Goal: Task Accomplishment & Management: Use online tool/utility

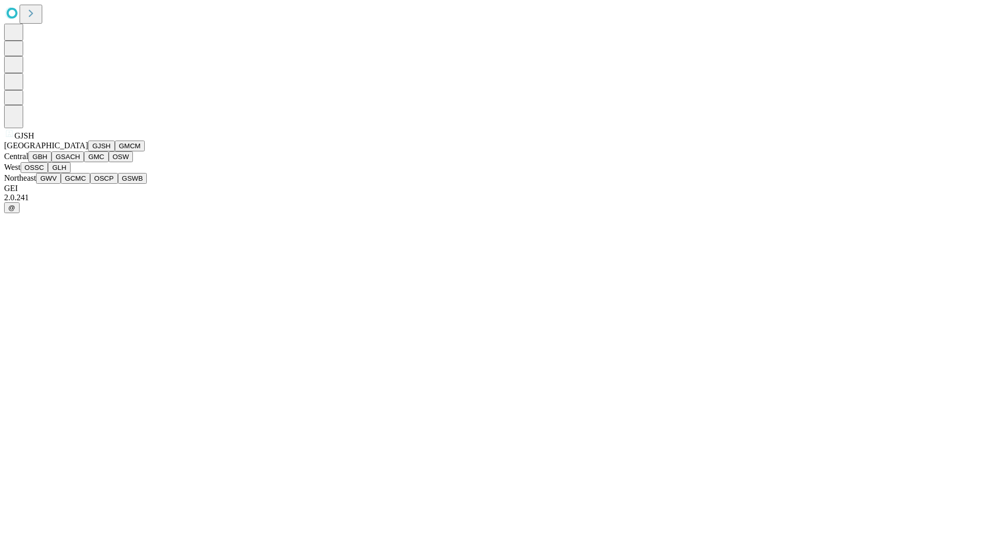
click at [88, 151] on button "GJSH" at bounding box center [101, 146] width 27 height 11
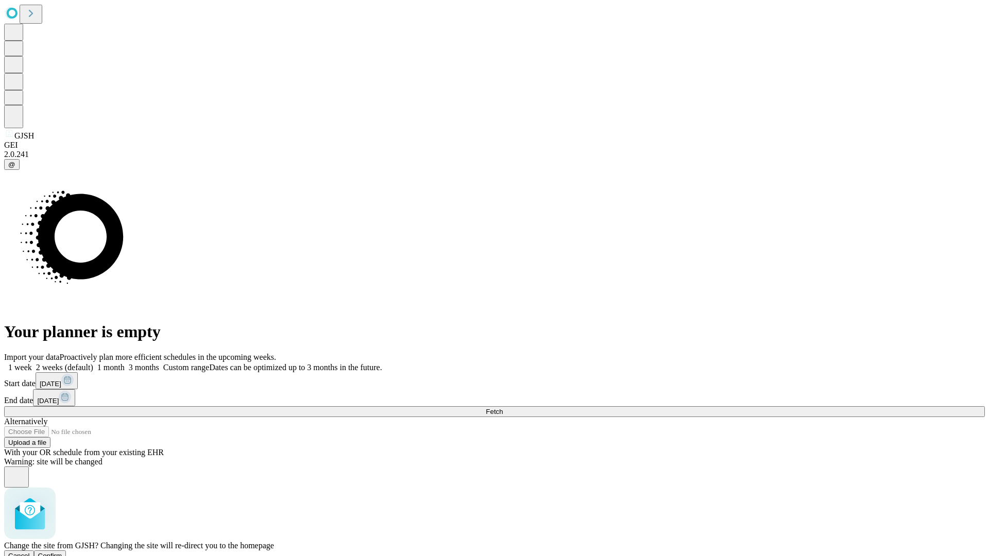
click at [62, 552] on span "Confirm" at bounding box center [50, 556] width 24 height 8
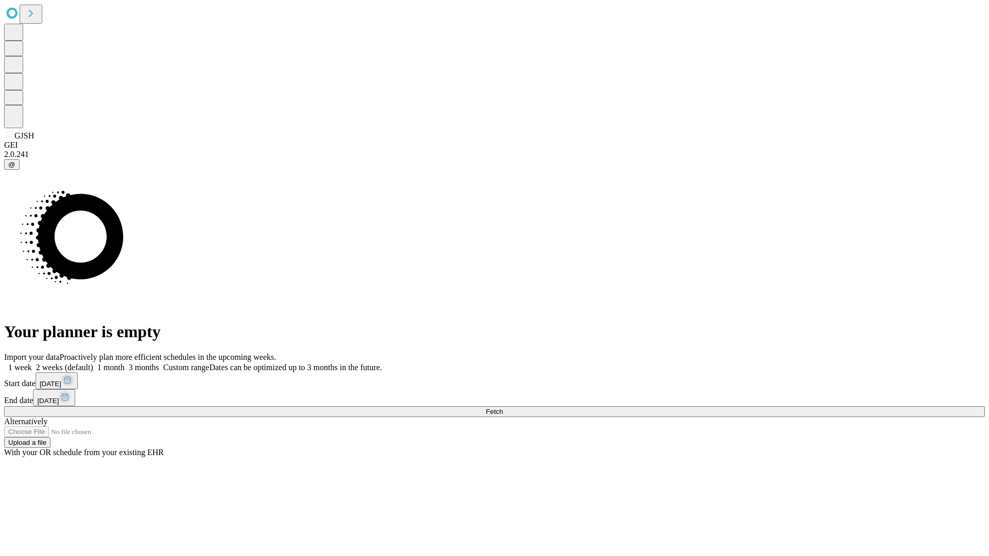
click at [93, 363] on label "2 weeks (default)" at bounding box center [62, 367] width 61 height 9
click at [503, 408] on span "Fetch" at bounding box center [494, 412] width 17 height 8
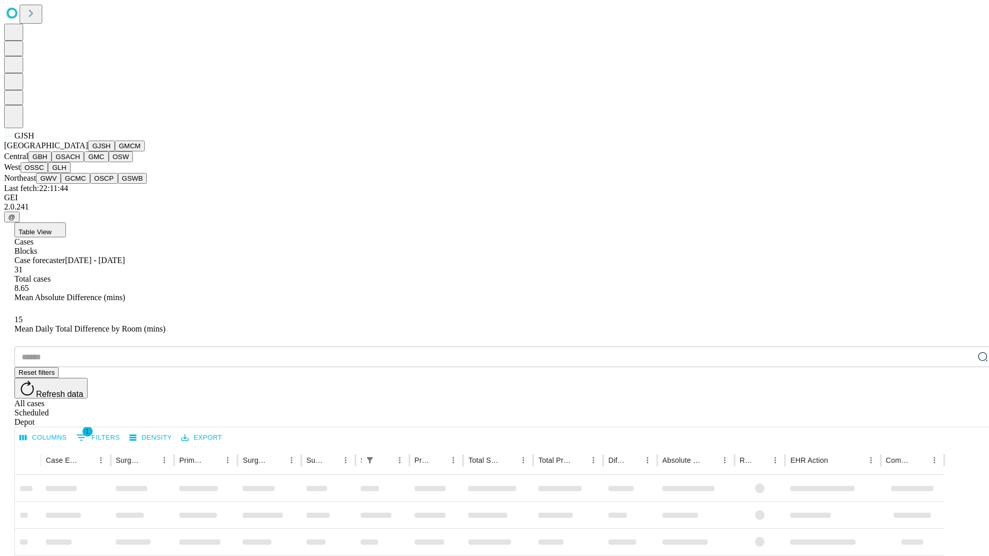
click at [115, 151] on button "GMCM" at bounding box center [130, 146] width 30 height 11
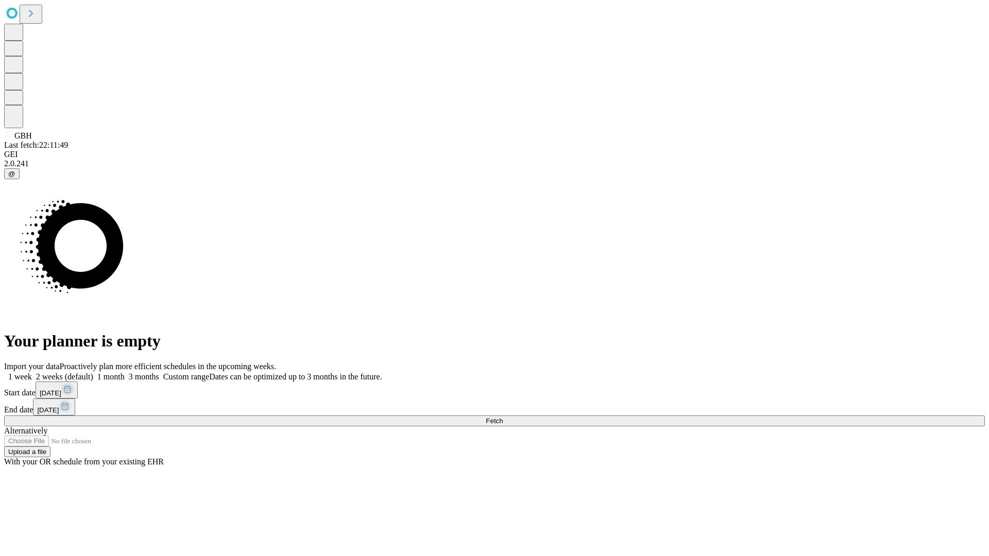
click at [503, 417] on span "Fetch" at bounding box center [494, 421] width 17 height 8
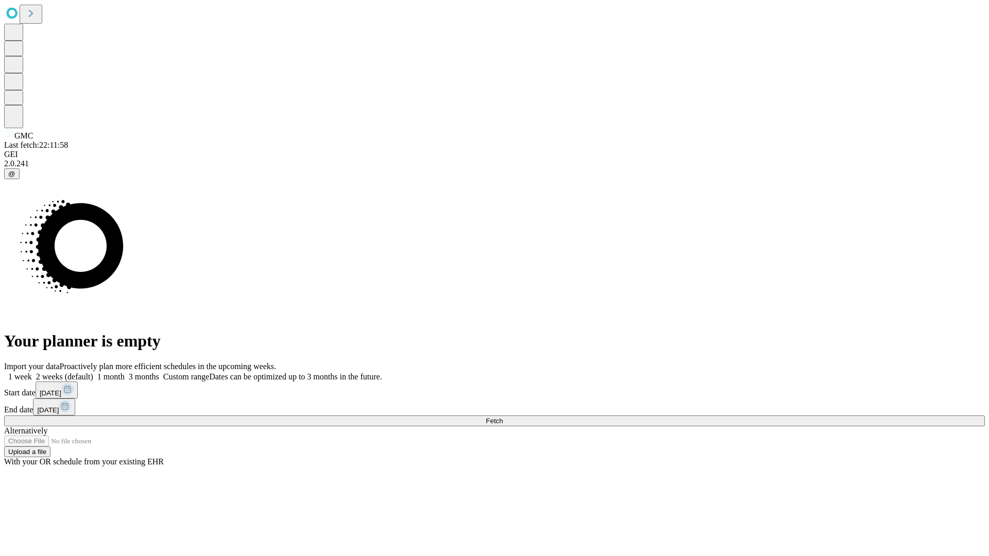
click at [503, 417] on span "Fetch" at bounding box center [494, 421] width 17 height 8
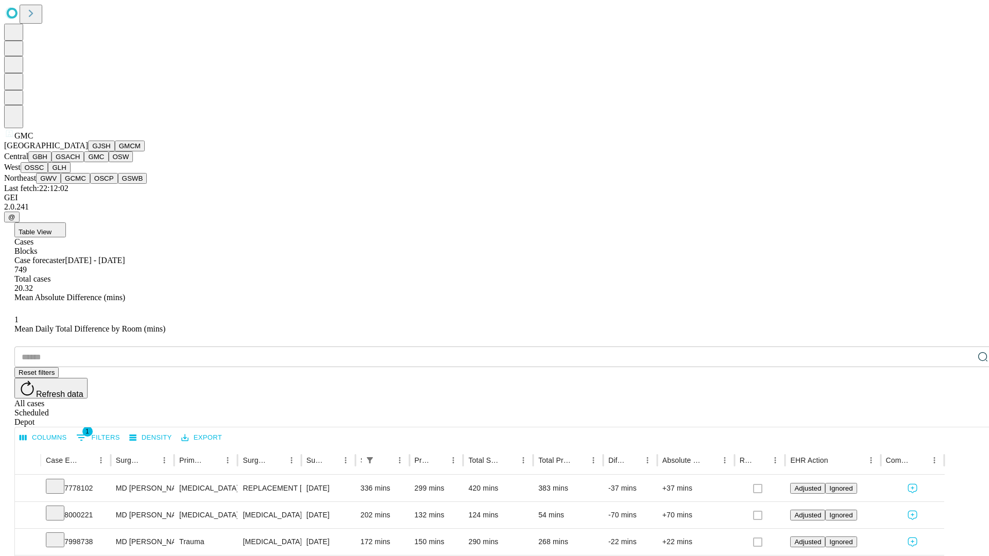
click at [109, 162] on button "OSW" at bounding box center [121, 156] width 25 height 11
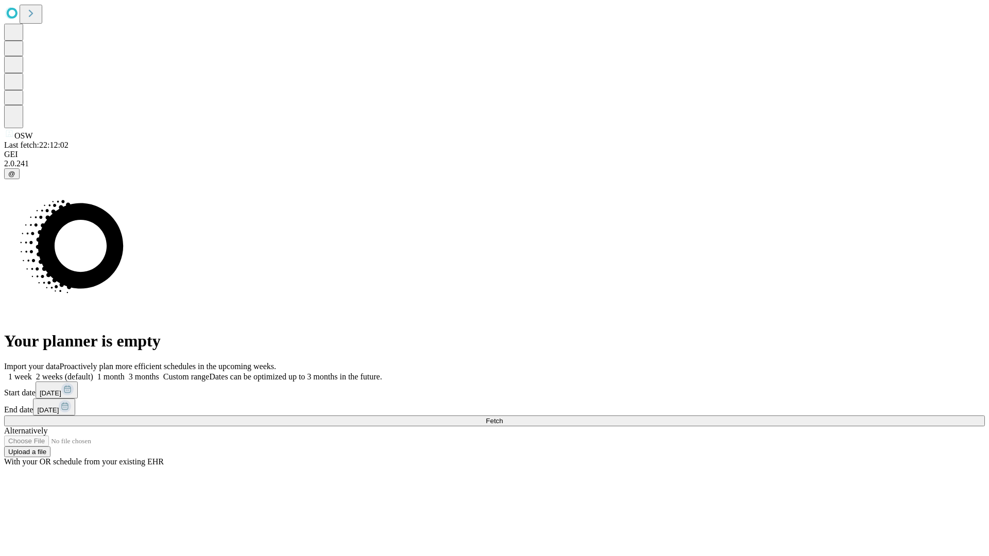
click at [93, 372] on label "2 weeks (default)" at bounding box center [62, 376] width 61 height 9
click at [503, 417] on span "Fetch" at bounding box center [494, 421] width 17 height 8
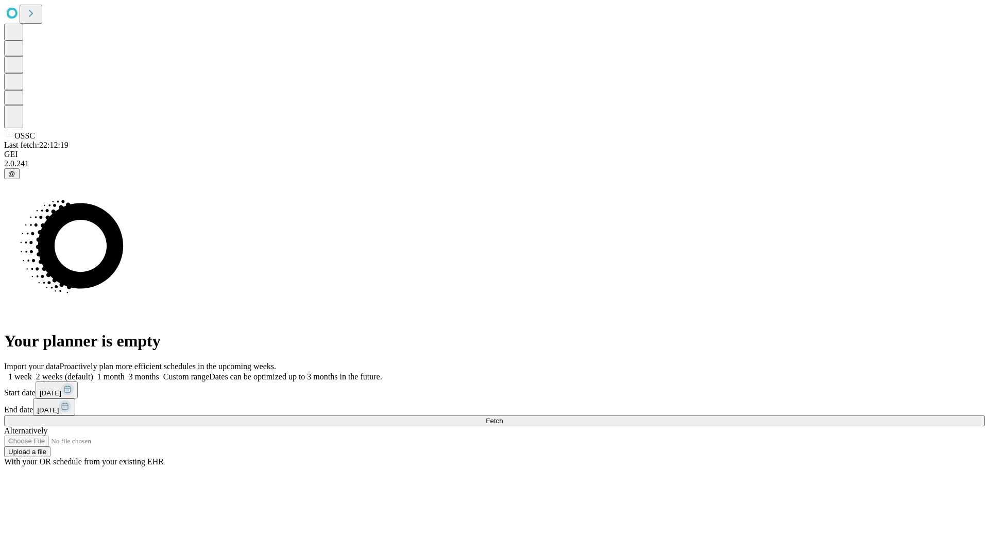
click at [503, 417] on span "Fetch" at bounding box center [494, 421] width 17 height 8
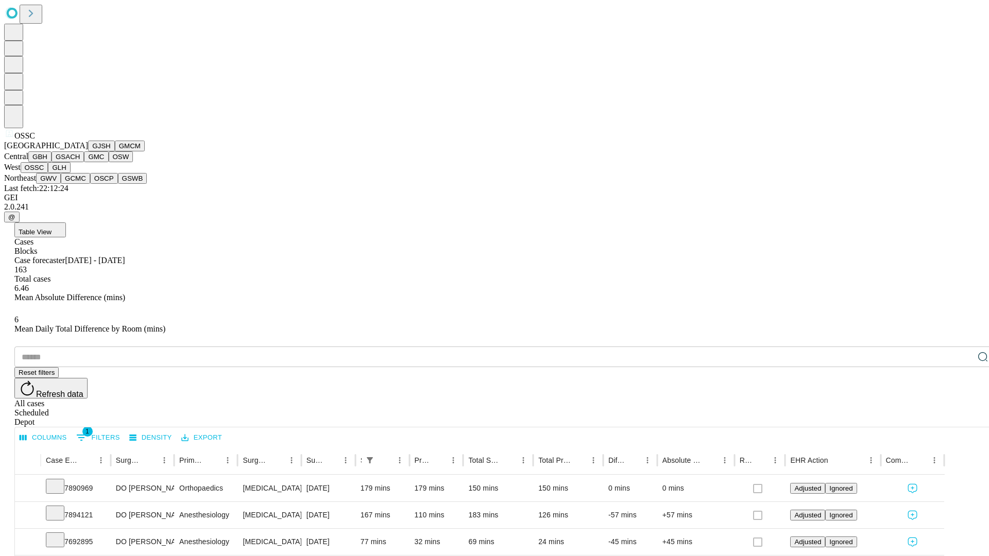
click at [70, 173] on button "GLH" at bounding box center [59, 167] width 22 height 11
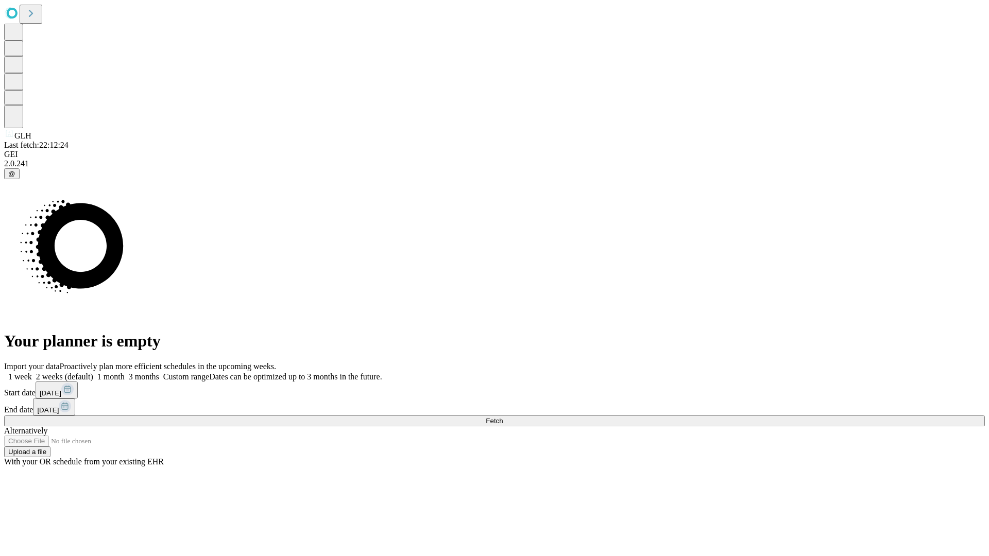
click at [503, 417] on span "Fetch" at bounding box center [494, 421] width 17 height 8
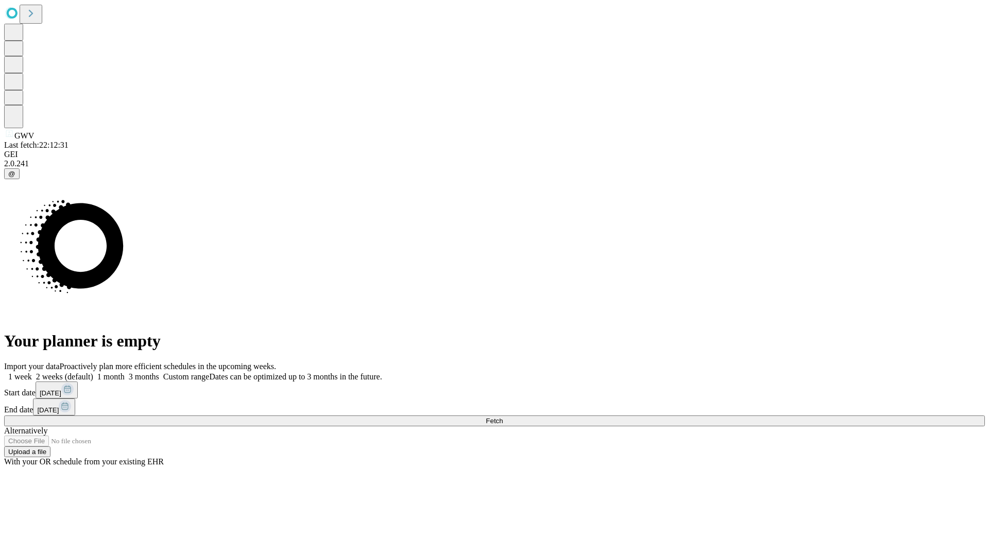
click at [93, 372] on label "2 weeks (default)" at bounding box center [62, 376] width 61 height 9
click at [503, 417] on span "Fetch" at bounding box center [494, 421] width 17 height 8
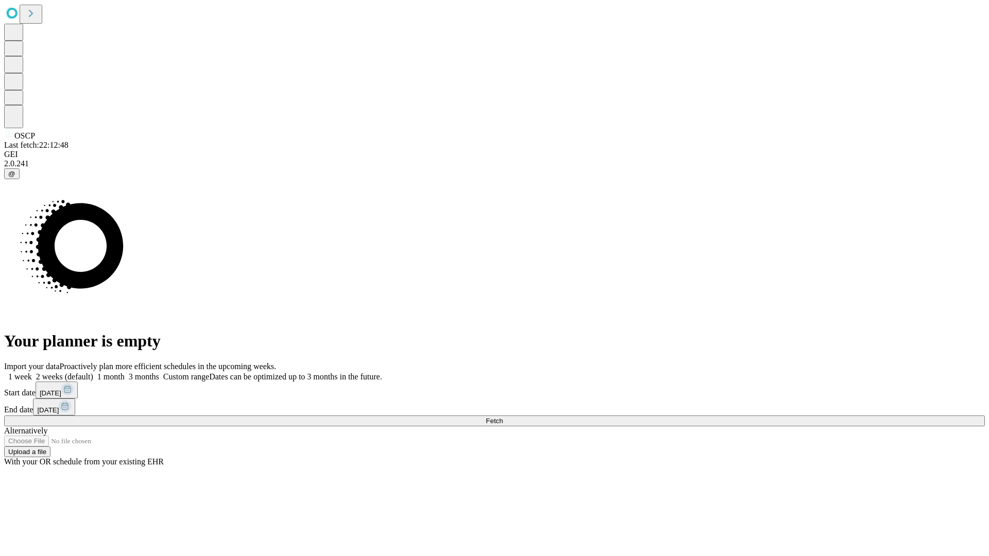
click at [503, 417] on span "Fetch" at bounding box center [494, 421] width 17 height 8
